Goal: Task Accomplishment & Management: Manage account settings

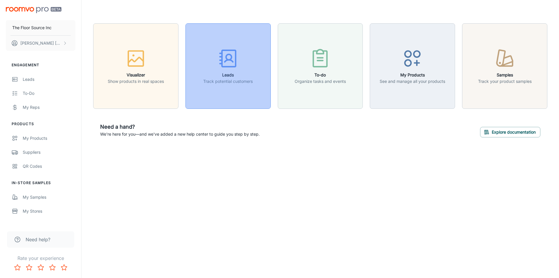
click at [233, 65] on icon "button" at bounding box center [228, 58] width 22 height 22
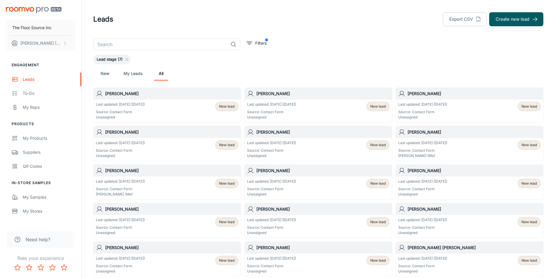
click at [228, 106] on span "New lead" at bounding box center [226, 106] width 15 height 5
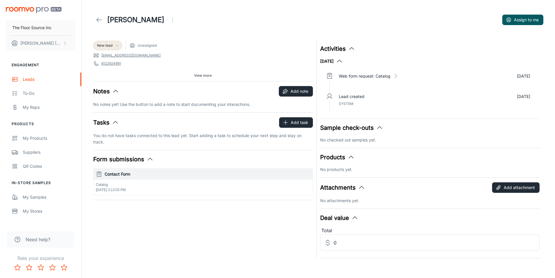
click at [108, 44] on span "New lead" at bounding box center [104, 45] width 15 height 5
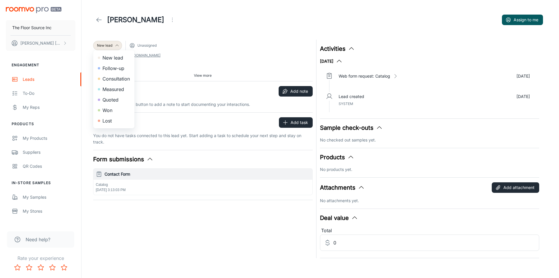
click at [109, 43] on div at bounding box center [279, 139] width 559 height 278
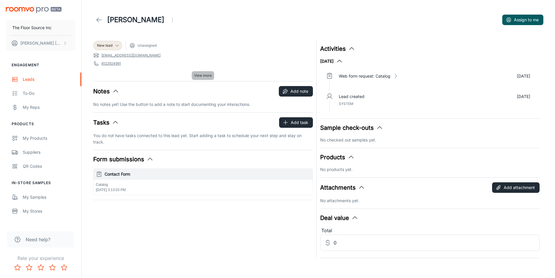
click at [199, 75] on span "View more" at bounding box center [203, 75] width 18 height 5
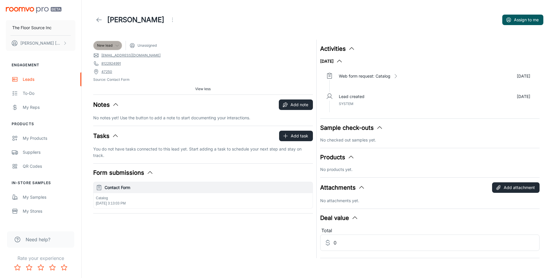
click at [117, 45] on icon at bounding box center [117, 45] width 5 height 5
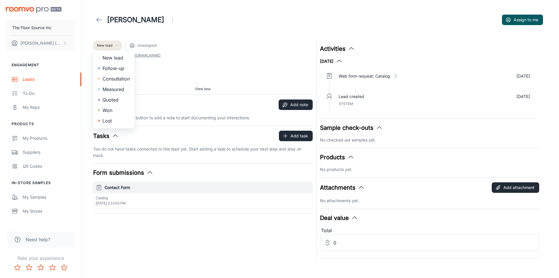
click at [111, 68] on li "Follow-up" at bounding box center [113, 68] width 41 height 10
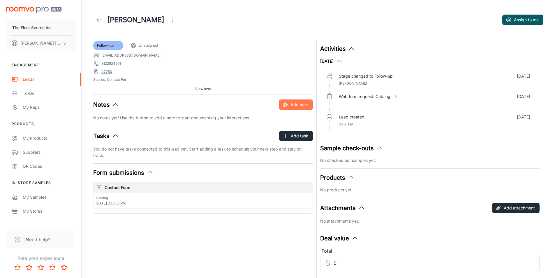
click at [298, 104] on button "Add note" at bounding box center [296, 104] width 34 height 10
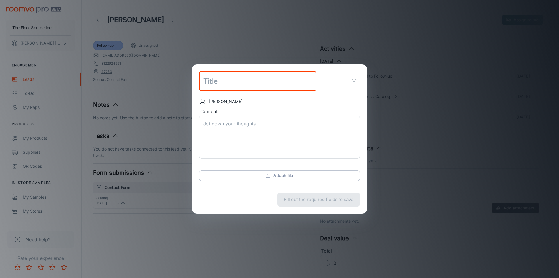
type input "f"
